Goal: Entertainment & Leisure: Consume media (video, audio)

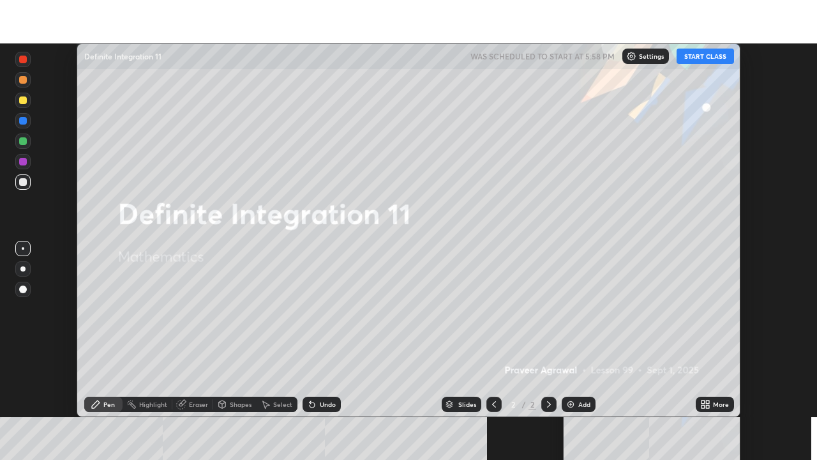
scroll to position [374, 817]
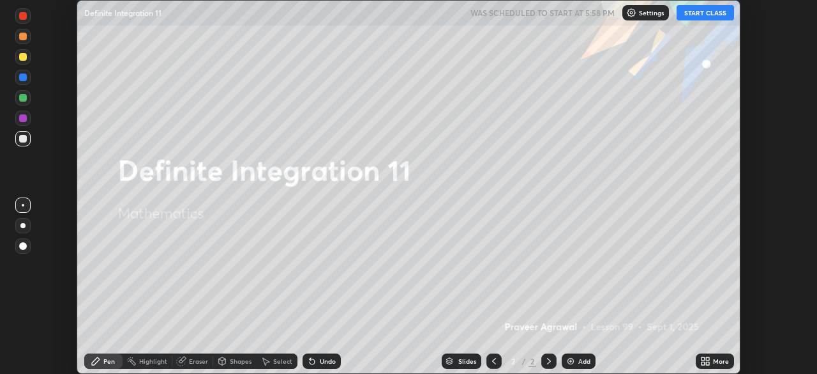
click at [706, 363] on icon at bounding box center [705, 361] width 10 height 10
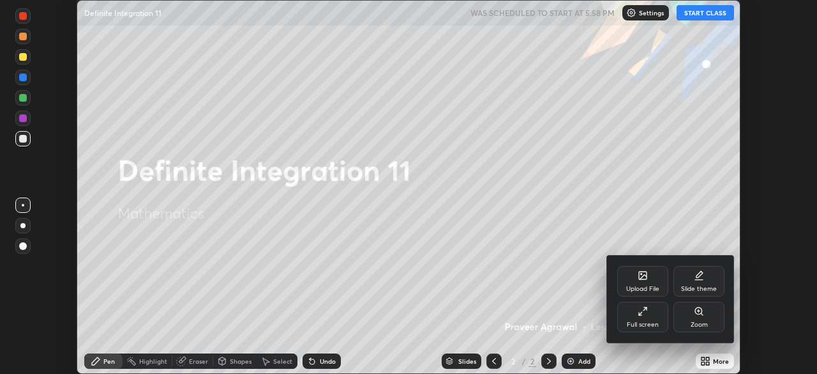
click at [636, 314] on div "Full screen" at bounding box center [642, 316] width 51 height 31
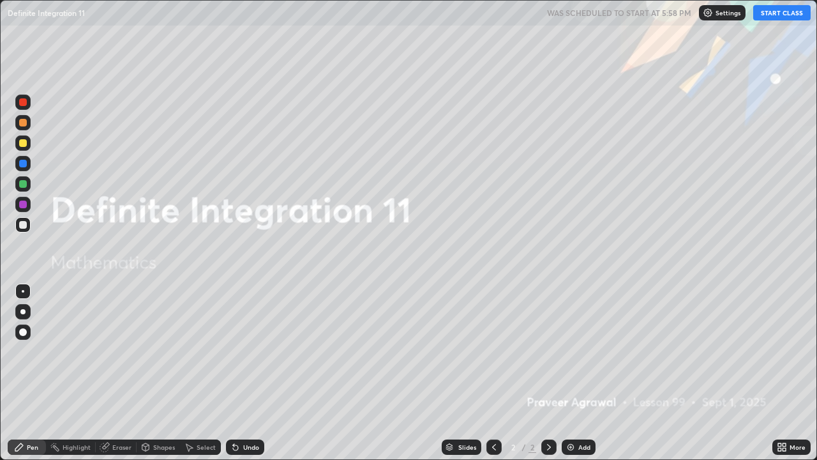
scroll to position [460, 817]
click at [774, 17] on button "START CLASS" at bounding box center [782, 12] width 57 height 15
click at [569, 373] on img at bounding box center [571, 447] width 10 height 10
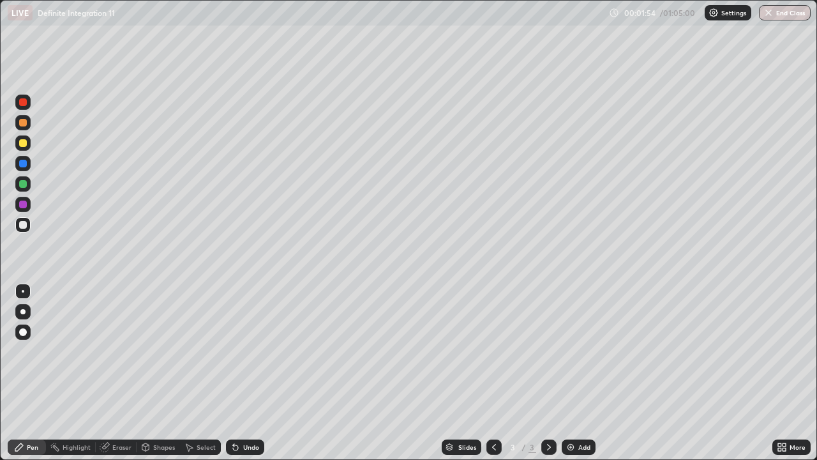
click at [243, 373] on div "Undo" at bounding box center [251, 447] width 16 height 6
click at [570, 373] on img at bounding box center [571, 447] width 10 height 10
click at [24, 144] on div at bounding box center [23, 143] width 8 height 8
click at [24, 225] on div at bounding box center [23, 225] width 8 height 8
click at [239, 373] on div "Undo" at bounding box center [245, 446] width 38 height 15
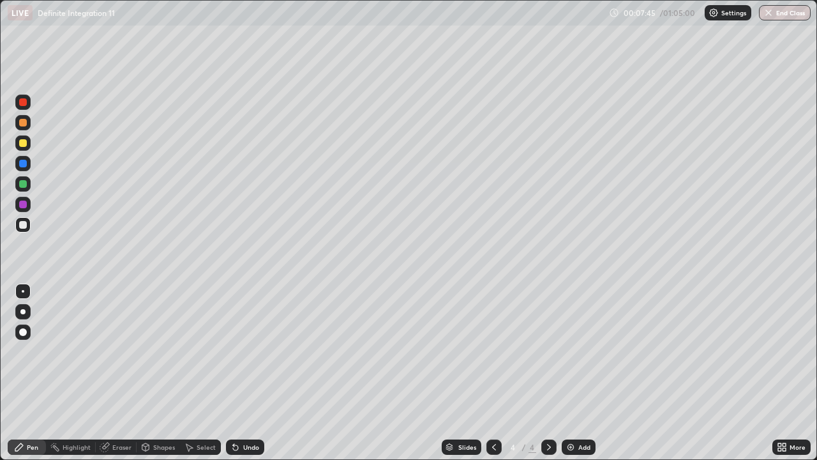
click at [239, 373] on div "Undo" at bounding box center [245, 446] width 38 height 15
click at [22, 141] on div at bounding box center [23, 143] width 8 height 8
click at [244, 373] on div "Undo" at bounding box center [251, 447] width 16 height 6
click at [240, 373] on div "Undo" at bounding box center [245, 446] width 38 height 15
click at [24, 183] on div at bounding box center [23, 184] width 8 height 8
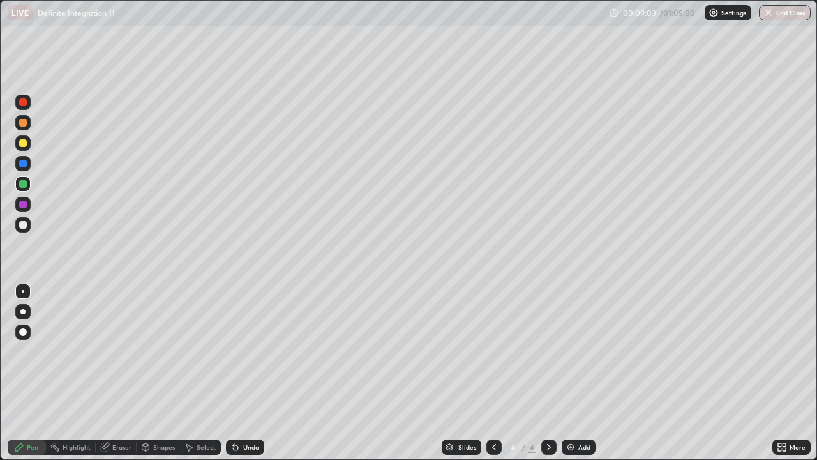
click at [24, 226] on div at bounding box center [23, 225] width 8 height 8
click at [26, 145] on div at bounding box center [23, 143] width 8 height 8
click at [26, 181] on div at bounding box center [23, 184] width 8 height 8
click at [26, 146] on div at bounding box center [22, 142] width 15 height 15
click at [24, 163] on div at bounding box center [23, 164] width 8 height 8
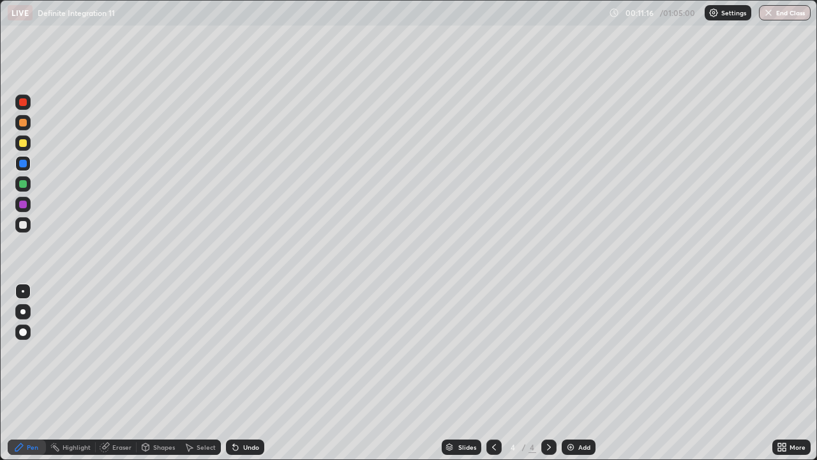
click at [24, 225] on div at bounding box center [23, 225] width 8 height 8
click at [23, 144] on div at bounding box center [23, 143] width 8 height 8
click at [30, 227] on div at bounding box center [22, 224] width 15 height 15
click at [26, 165] on div at bounding box center [23, 164] width 8 height 8
click at [29, 227] on div at bounding box center [22, 224] width 15 height 15
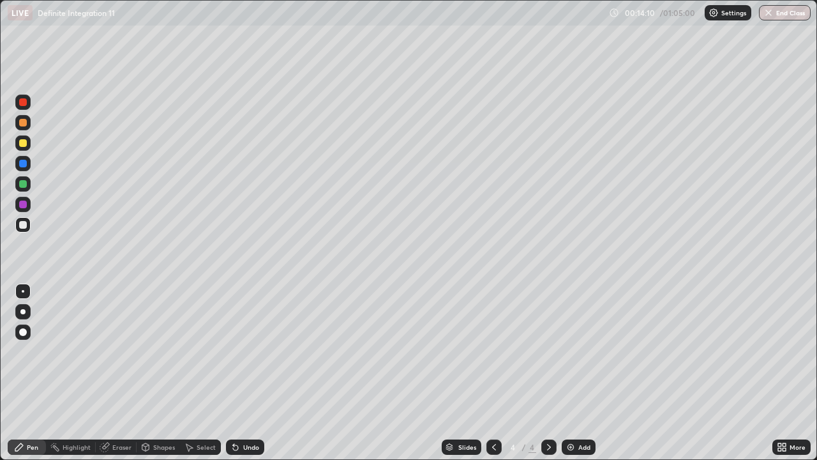
click at [568, 373] on img at bounding box center [571, 447] width 10 height 10
click at [24, 144] on div at bounding box center [23, 143] width 8 height 8
click at [27, 185] on div at bounding box center [22, 183] width 15 height 15
click at [24, 163] on div at bounding box center [23, 164] width 8 height 8
click at [27, 225] on div at bounding box center [22, 224] width 15 height 15
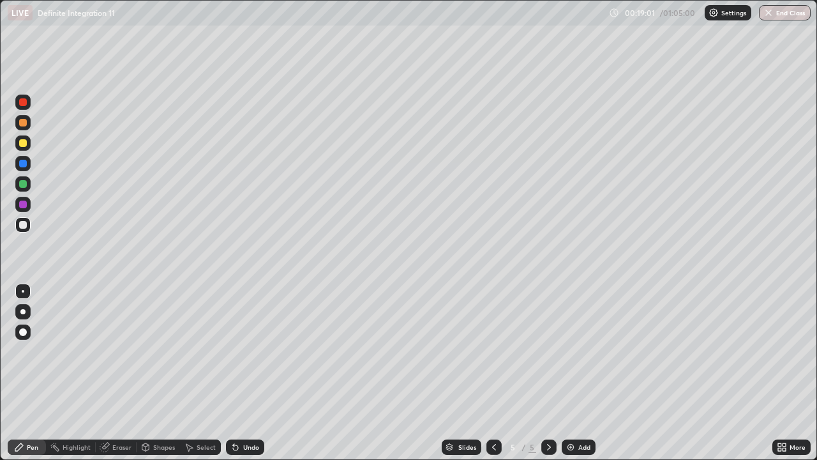
click at [571, 373] on img at bounding box center [571, 447] width 10 height 10
click at [23, 146] on div at bounding box center [23, 143] width 8 height 8
click at [24, 182] on div at bounding box center [23, 184] width 8 height 8
click at [22, 144] on div at bounding box center [23, 143] width 8 height 8
click at [25, 165] on div at bounding box center [23, 164] width 8 height 8
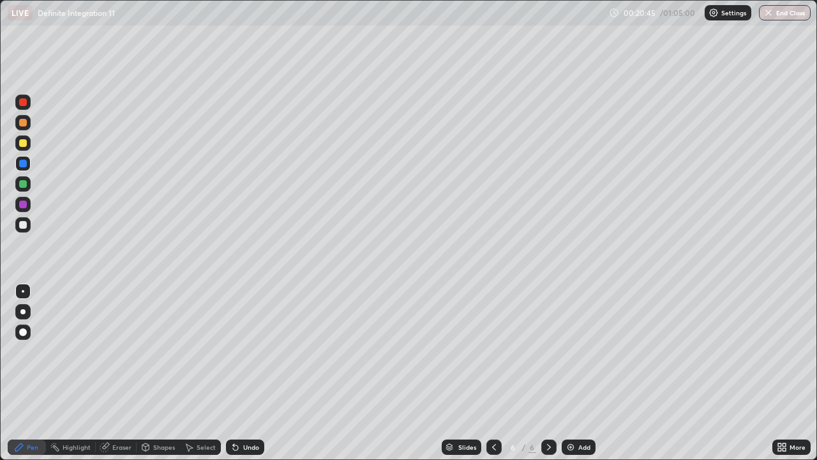
click at [24, 122] on div at bounding box center [23, 123] width 8 height 8
click at [26, 227] on div at bounding box center [23, 225] width 8 height 8
click at [25, 122] on div at bounding box center [23, 123] width 8 height 8
click at [24, 225] on div at bounding box center [23, 225] width 8 height 8
click at [25, 123] on div at bounding box center [23, 123] width 8 height 8
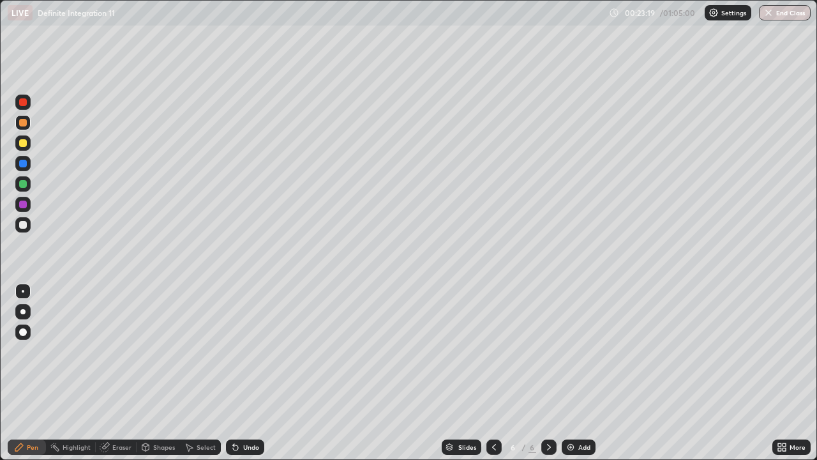
click at [491, 373] on icon at bounding box center [494, 447] width 10 height 10
click at [548, 373] on icon at bounding box center [549, 447] width 10 height 10
click at [123, 373] on div "Eraser" at bounding box center [121, 447] width 19 height 6
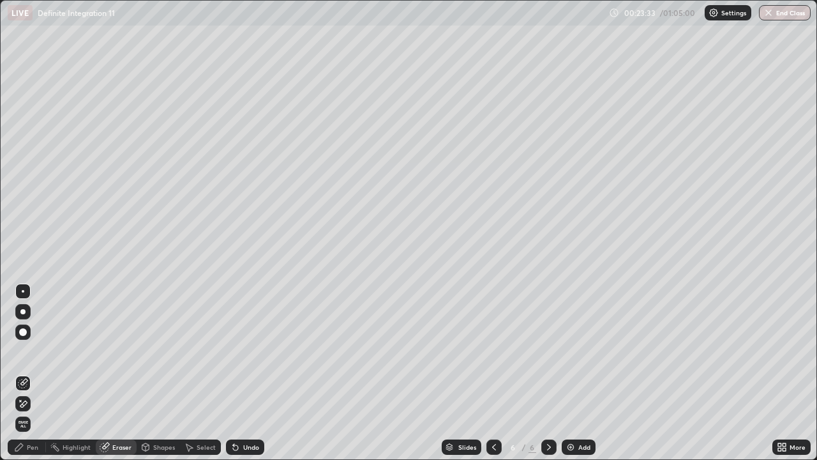
click at [36, 373] on div "Pen" at bounding box center [32, 447] width 11 height 6
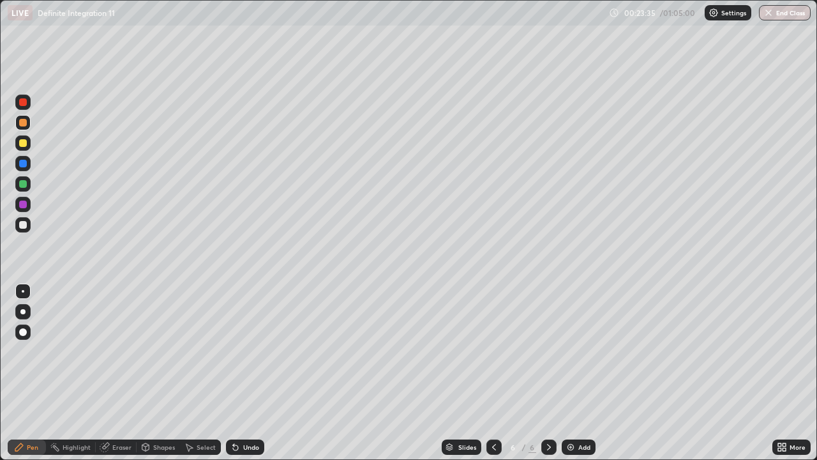
click at [26, 225] on div at bounding box center [23, 225] width 8 height 8
click at [22, 144] on div at bounding box center [23, 143] width 8 height 8
click at [246, 373] on div "Undo" at bounding box center [251, 447] width 16 height 6
click at [24, 185] on div at bounding box center [23, 184] width 8 height 8
click at [26, 145] on div at bounding box center [23, 143] width 8 height 8
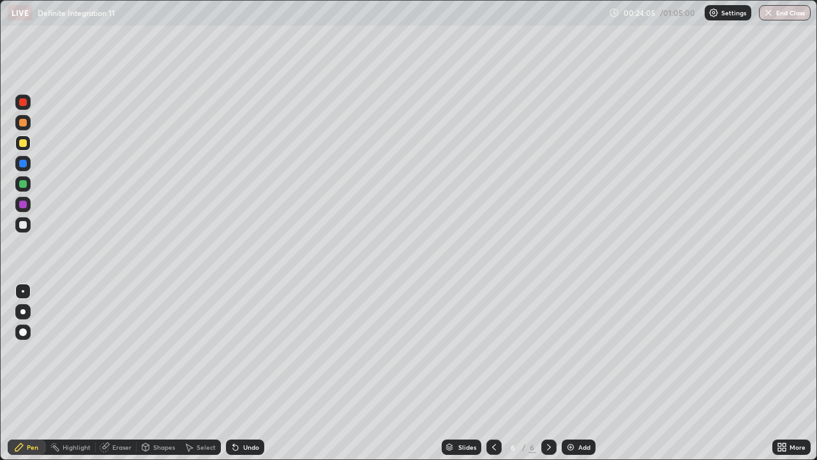
click at [25, 163] on div at bounding box center [23, 164] width 8 height 8
click at [30, 227] on div at bounding box center [22, 224] width 15 height 15
click at [568, 373] on img at bounding box center [571, 447] width 10 height 10
click at [23, 144] on div at bounding box center [23, 143] width 8 height 8
click at [24, 185] on div at bounding box center [23, 184] width 8 height 8
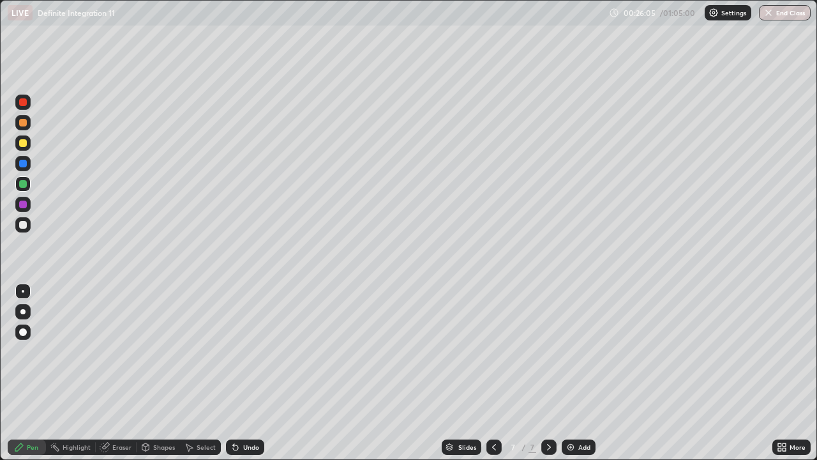
click at [23, 142] on div at bounding box center [23, 143] width 8 height 8
click at [23, 164] on div at bounding box center [23, 164] width 8 height 8
click at [30, 223] on div at bounding box center [22, 224] width 15 height 15
click at [247, 373] on div "Undo" at bounding box center [251, 447] width 16 height 6
click at [23, 144] on div at bounding box center [23, 143] width 8 height 8
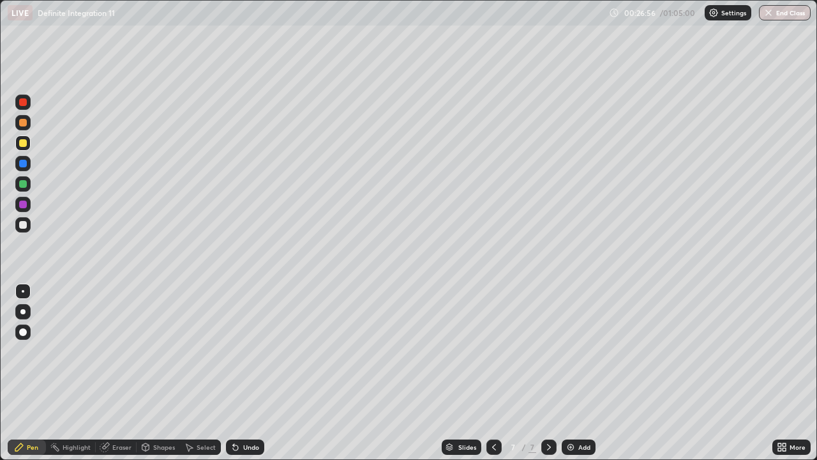
click at [25, 123] on div at bounding box center [23, 123] width 8 height 8
click at [24, 225] on div at bounding box center [23, 225] width 8 height 8
click at [234, 373] on div "Undo" at bounding box center [245, 446] width 38 height 15
click at [236, 373] on icon at bounding box center [236, 447] width 10 height 10
click at [243, 373] on div "Undo" at bounding box center [251, 447] width 16 height 6
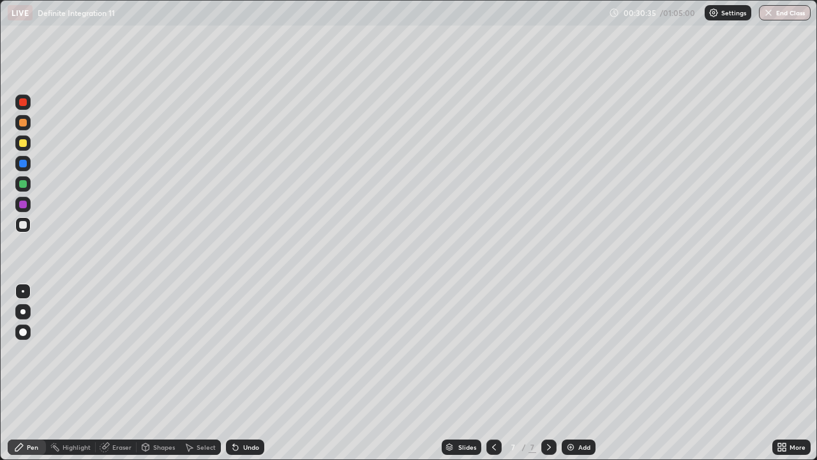
click at [245, 373] on div "Undo" at bounding box center [251, 447] width 16 height 6
click at [238, 373] on icon at bounding box center [236, 447] width 10 height 10
click at [234, 373] on icon at bounding box center [235, 447] width 5 height 5
click at [238, 373] on icon at bounding box center [236, 447] width 10 height 10
click at [236, 373] on icon at bounding box center [235, 447] width 5 height 5
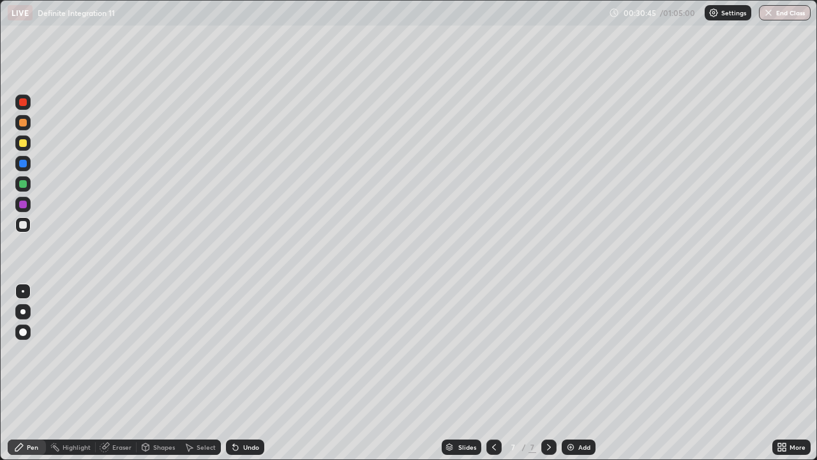
click at [570, 373] on img at bounding box center [571, 447] width 10 height 10
click at [22, 144] on div at bounding box center [23, 143] width 8 height 8
click at [24, 184] on div at bounding box center [23, 184] width 8 height 8
click at [26, 142] on div at bounding box center [23, 143] width 8 height 8
click at [27, 225] on div at bounding box center [22, 224] width 15 height 15
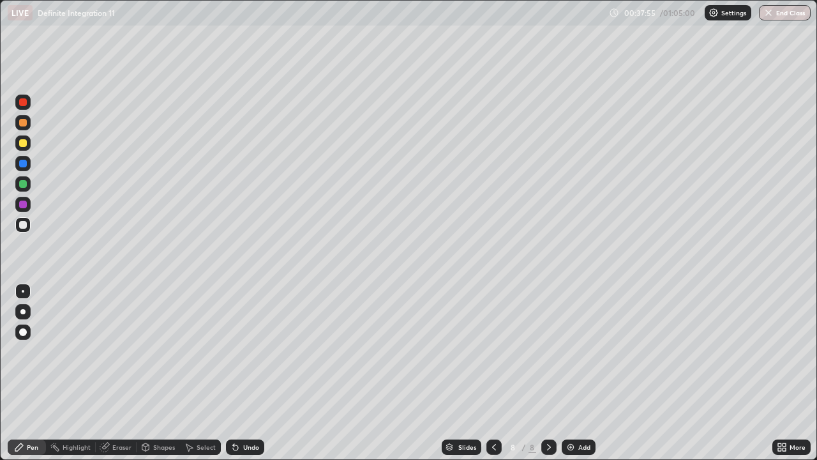
click at [26, 144] on div at bounding box center [23, 143] width 8 height 8
click at [26, 225] on div at bounding box center [23, 225] width 8 height 8
click at [569, 373] on img at bounding box center [571, 447] width 10 height 10
click at [25, 141] on div at bounding box center [23, 143] width 8 height 8
click at [495, 373] on icon at bounding box center [494, 447] width 10 height 10
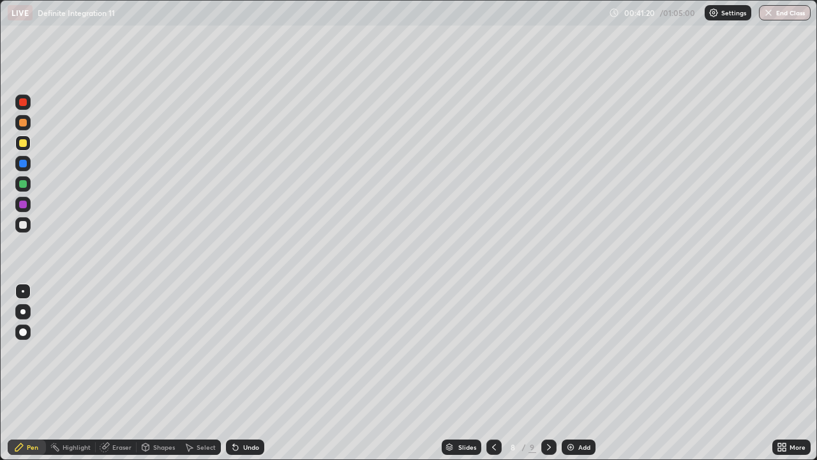
click at [547, 373] on icon at bounding box center [549, 447] width 10 height 10
click at [25, 184] on div at bounding box center [23, 184] width 8 height 8
click at [28, 226] on div at bounding box center [22, 224] width 15 height 15
click at [568, 373] on img at bounding box center [571, 447] width 10 height 10
click at [22, 144] on div at bounding box center [23, 143] width 8 height 8
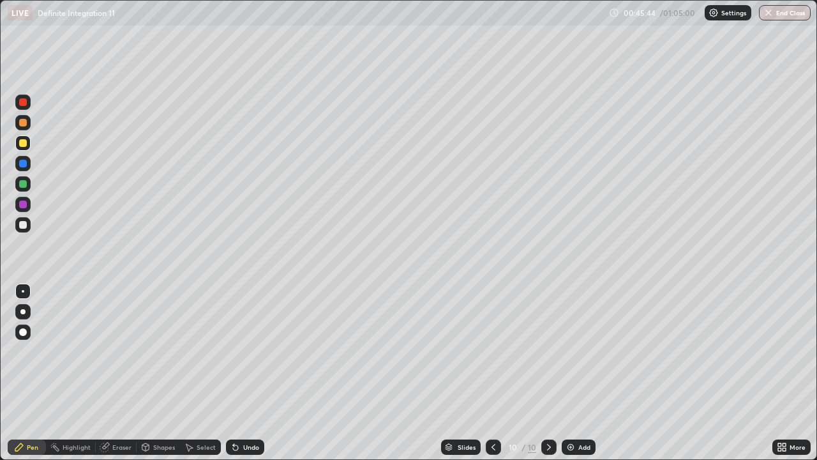
click at [25, 186] on div at bounding box center [23, 184] width 8 height 8
click at [26, 164] on div at bounding box center [23, 164] width 8 height 8
click at [24, 123] on div at bounding box center [23, 123] width 8 height 8
click at [236, 373] on icon at bounding box center [235, 447] width 5 height 5
click at [234, 373] on icon at bounding box center [235, 447] width 5 height 5
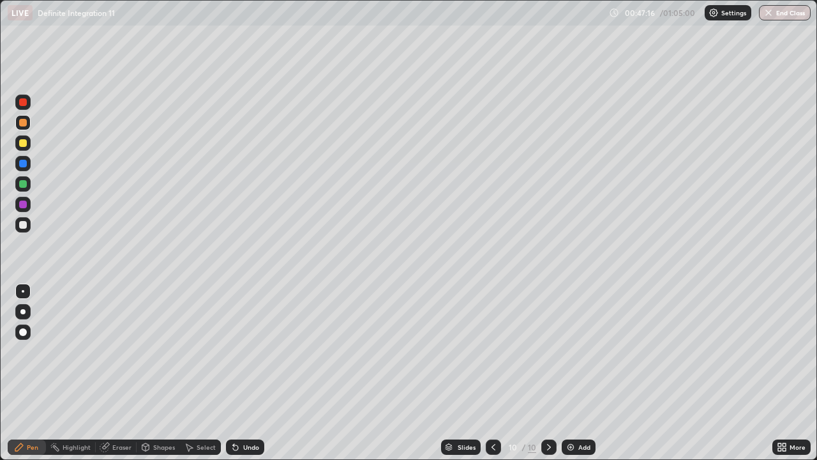
click at [234, 373] on icon at bounding box center [235, 447] width 5 height 5
click at [238, 373] on div "Undo" at bounding box center [245, 446] width 38 height 15
click at [236, 373] on icon at bounding box center [235, 447] width 5 height 5
click at [238, 373] on icon at bounding box center [236, 447] width 10 height 10
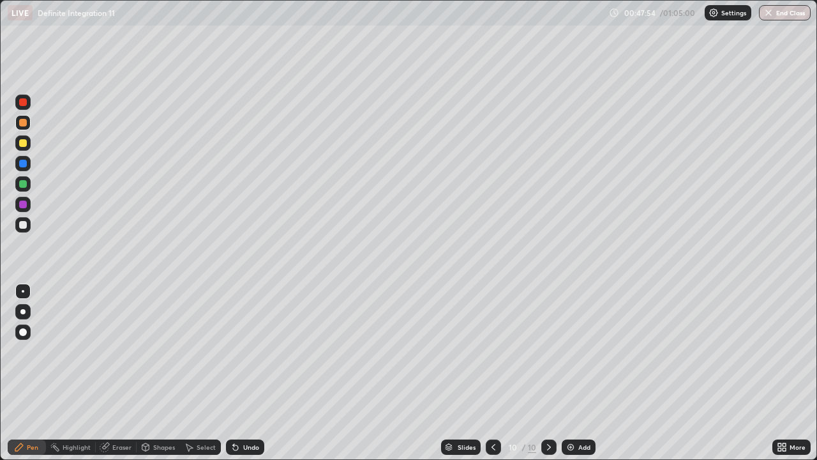
click at [239, 373] on div "Undo" at bounding box center [245, 446] width 38 height 15
click at [238, 373] on icon at bounding box center [236, 447] width 10 height 10
click at [239, 373] on div "Undo" at bounding box center [245, 446] width 38 height 15
click at [238, 373] on icon at bounding box center [236, 447] width 10 height 10
click at [236, 373] on icon at bounding box center [236, 447] width 10 height 10
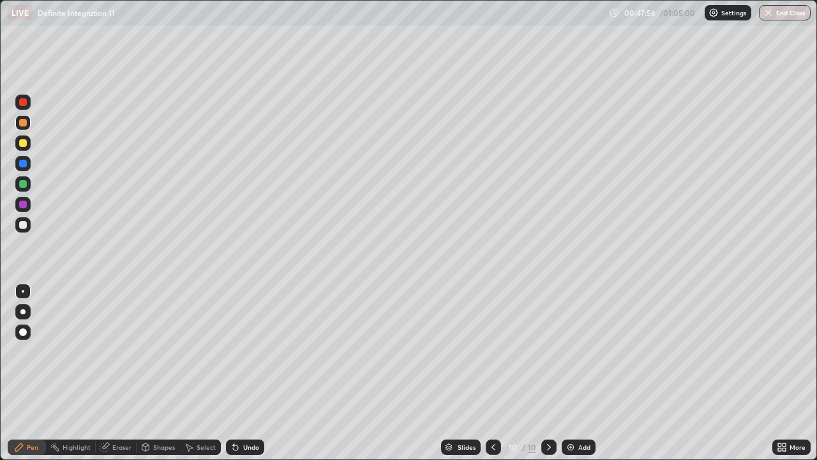
click at [234, 373] on icon at bounding box center [235, 447] width 5 height 5
click at [24, 225] on div at bounding box center [23, 225] width 8 height 8
click at [246, 373] on div "Undo" at bounding box center [251, 447] width 16 height 6
click at [248, 373] on div "Undo" at bounding box center [251, 447] width 16 height 6
click at [249, 373] on div "Undo" at bounding box center [251, 447] width 16 height 6
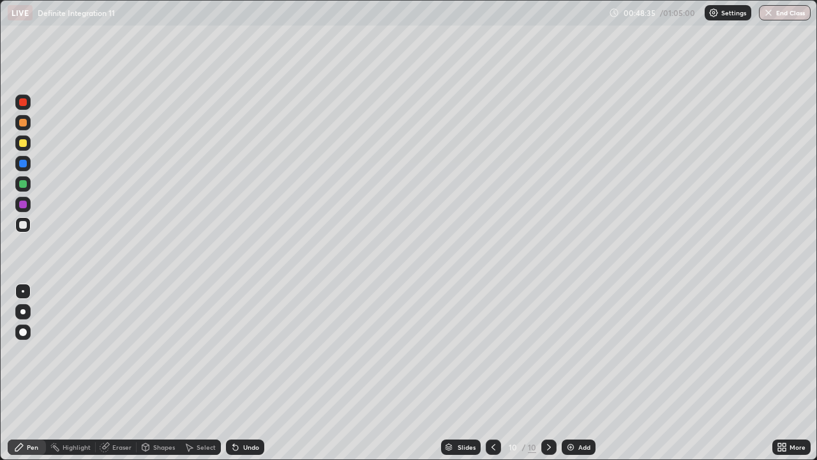
click at [252, 373] on div "Undo" at bounding box center [251, 447] width 16 height 6
click at [253, 373] on div "Undo" at bounding box center [245, 446] width 38 height 15
click at [252, 373] on div "Undo" at bounding box center [245, 446] width 38 height 15
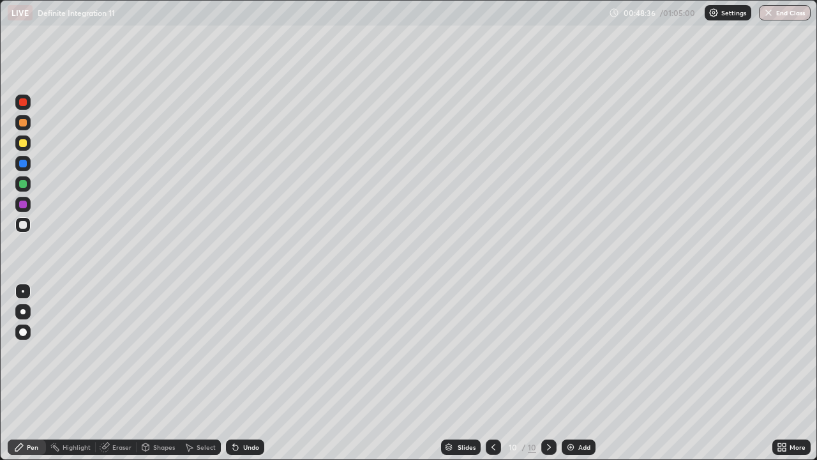
click at [252, 373] on div "Undo" at bounding box center [245, 446] width 38 height 15
click at [236, 373] on icon at bounding box center [235, 447] width 5 height 5
click at [234, 373] on icon at bounding box center [235, 447] width 5 height 5
click at [239, 373] on div "Undo" at bounding box center [245, 446] width 38 height 15
click at [239, 373] on icon at bounding box center [236, 447] width 10 height 10
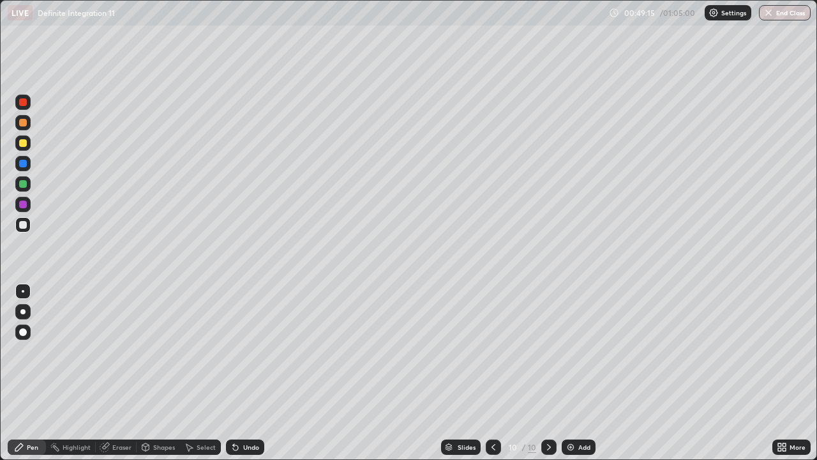
click at [239, 373] on div "Undo" at bounding box center [245, 446] width 38 height 15
click at [243, 373] on div "Undo" at bounding box center [251, 447] width 16 height 6
click at [244, 373] on div "Undo" at bounding box center [251, 447] width 16 height 6
click at [246, 373] on div "Undo" at bounding box center [251, 447] width 16 height 6
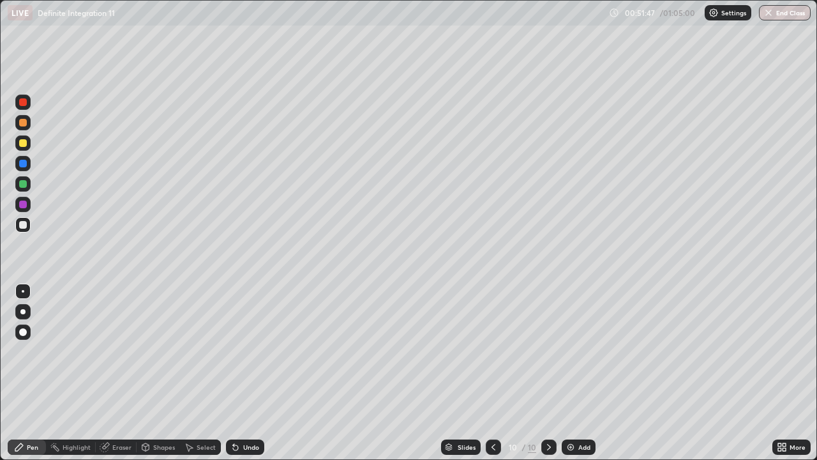
click at [572, 373] on img at bounding box center [571, 447] width 10 height 10
click at [26, 144] on div at bounding box center [23, 143] width 8 height 8
click at [26, 181] on div at bounding box center [23, 184] width 8 height 8
click at [22, 163] on div at bounding box center [23, 164] width 8 height 8
click at [24, 123] on div at bounding box center [23, 123] width 8 height 8
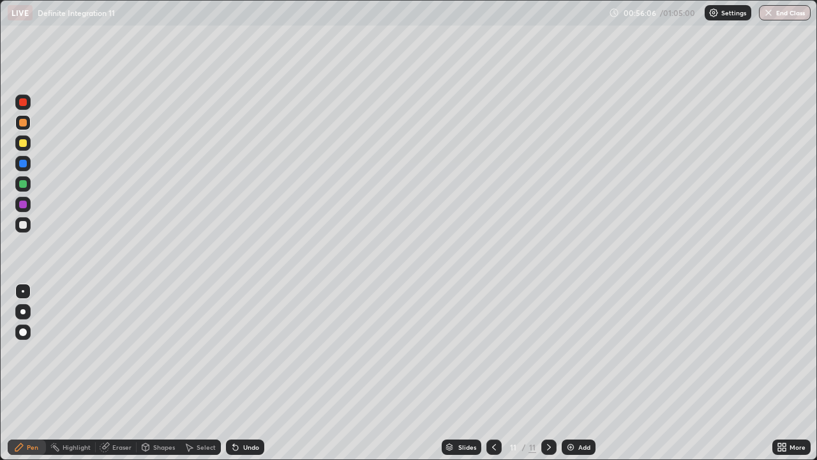
click at [233, 373] on icon at bounding box center [233, 444] width 1 height 1
click at [236, 373] on icon at bounding box center [236, 447] width 10 height 10
click at [240, 373] on div "Undo" at bounding box center [245, 446] width 38 height 15
click at [243, 373] on div "Undo" at bounding box center [245, 446] width 38 height 15
click at [246, 373] on div "Undo" at bounding box center [245, 446] width 38 height 15
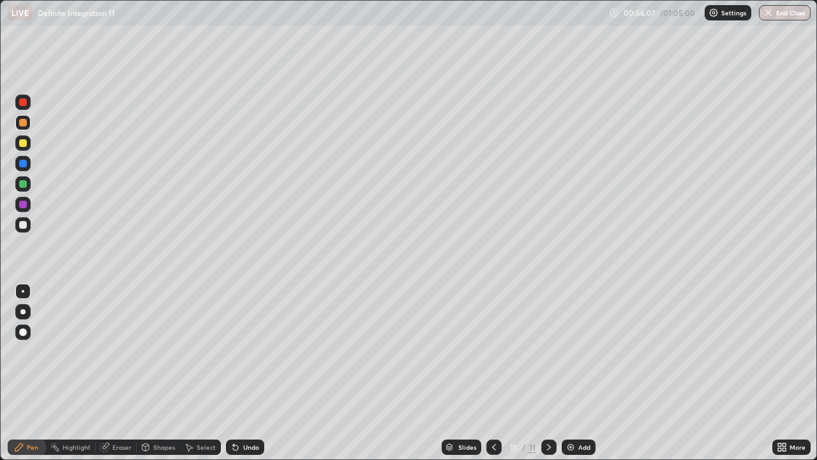
click at [246, 373] on div "Undo" at bounding box center [245, 446] width 38 height 15
click at [243, 373] on div "Undo" at bounding box center [251, 447] width 16 height 6
click at [241, 373] on div "Undo" at bounding box center [245, 446] width 38 height 15
click at [23, 225] on div at bounding box center [23, 225] width 8 height 8
click at [571, 373] on img at bounding box center [571, 447] width 10 height 10
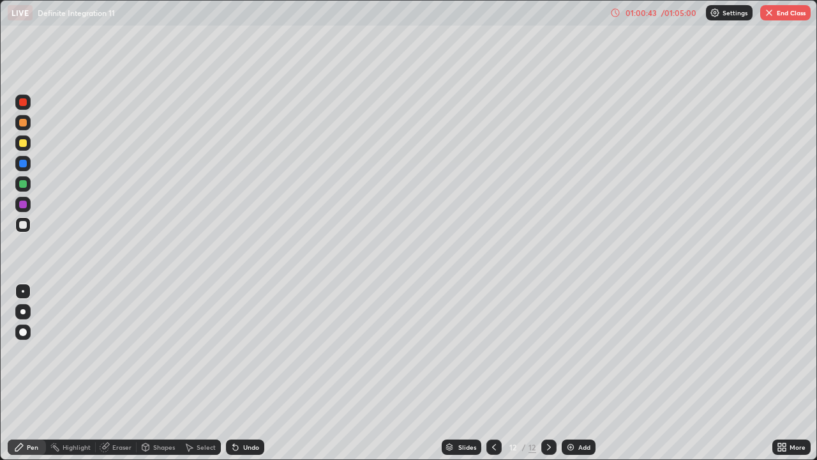
click at [24, 145] on div at bounding box center [23, 143] width 8 height 8
click at [26, 183] on div at bounding box center [23, 184] width 8 height 8
click at [22, 163] on div at bounding box center [23, 164] width 8 height 8
click at [24, 123] on div at bounding box center [23, 123] width 8 height 8
click at [24, 225] on div at bounding box center [23, 225] width 8 height 8
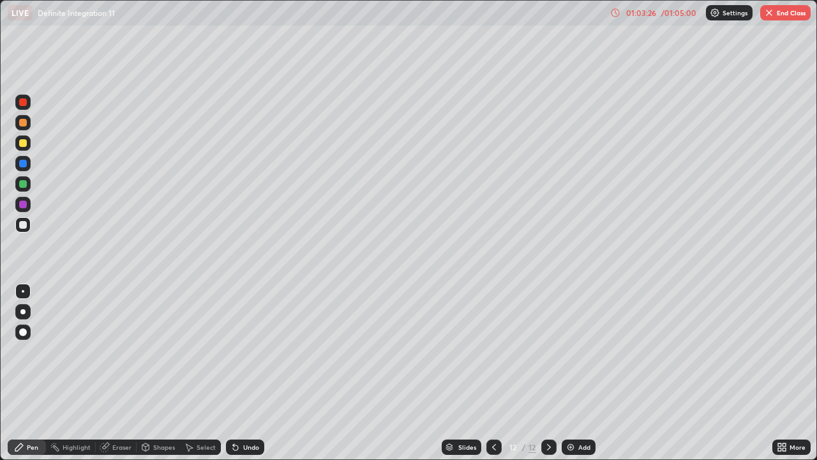
click at [24, 184] on div at bounding box center [23, 184] width 8 height 8
click at [25, 142] on div at bounding box center [23, 143] width 8 height 8
click at [28, 164] on div at bounding box center [22, 163] width 15 height 15
click at [26, 121] on div at bounding box center [23, 123] width 8 height 8
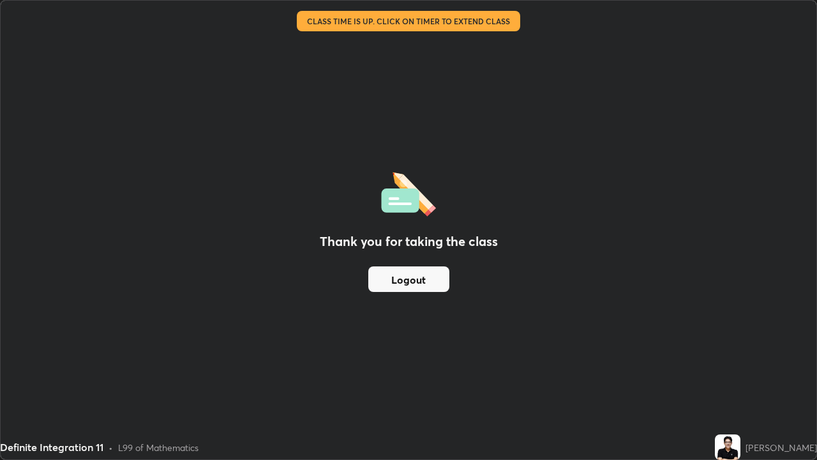
click at [415, 276] on button "Logout" at bounding box center [408, 279] width 81 height 26
